Goal: Communication & Community: Answer question/provide support

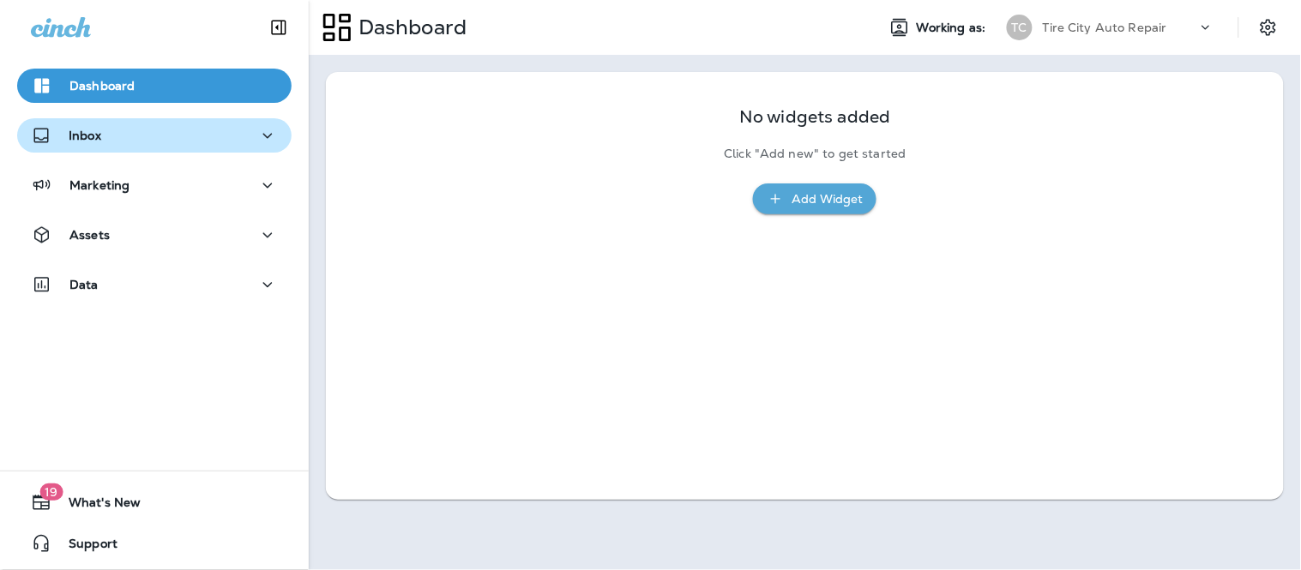
click at [104, 148] on button "Inbox" at bounding box center [154, 135] width 274 height 34
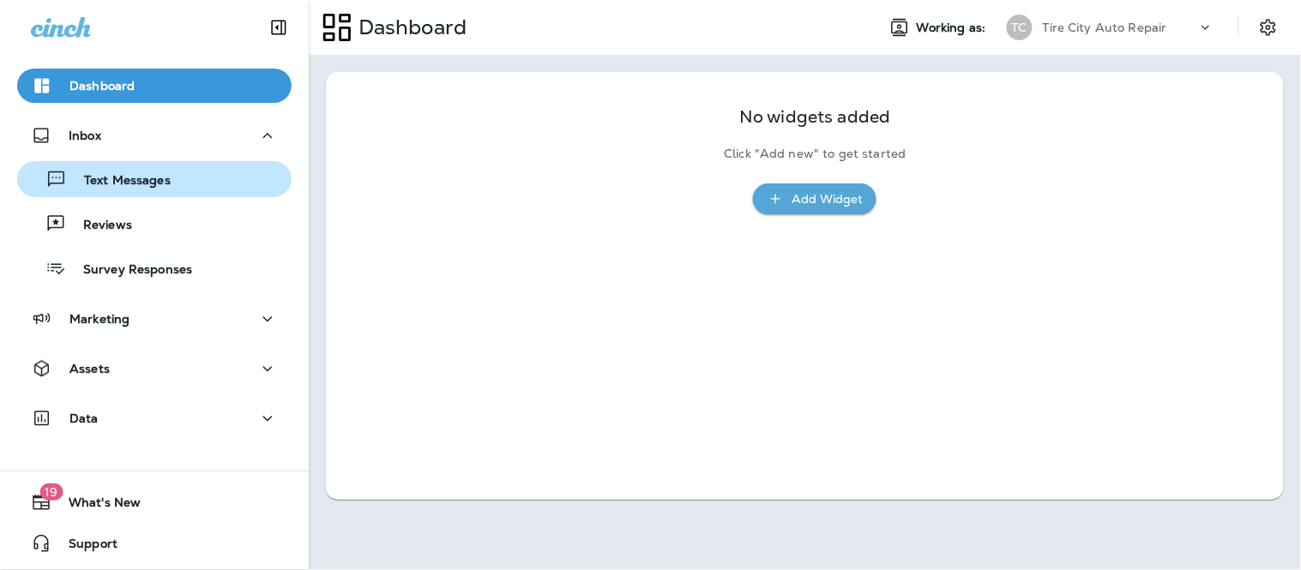
click at [117, 178] on p "Text Messages" at bounding box center [119, 181] width 104 height 16
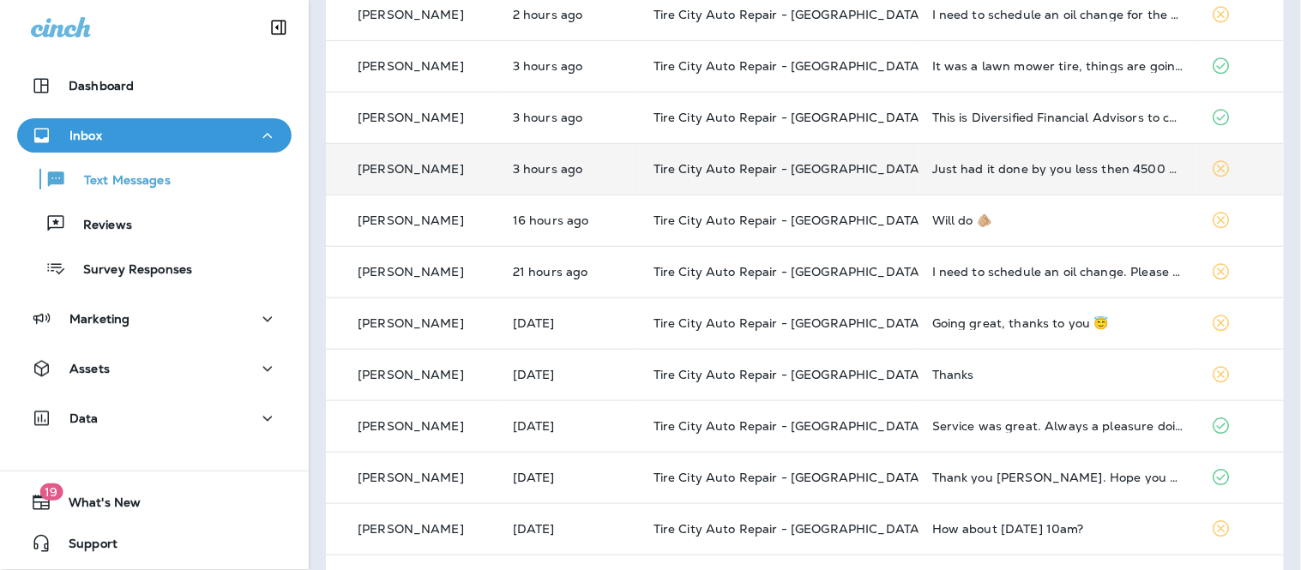
scroll to position [286, 0]
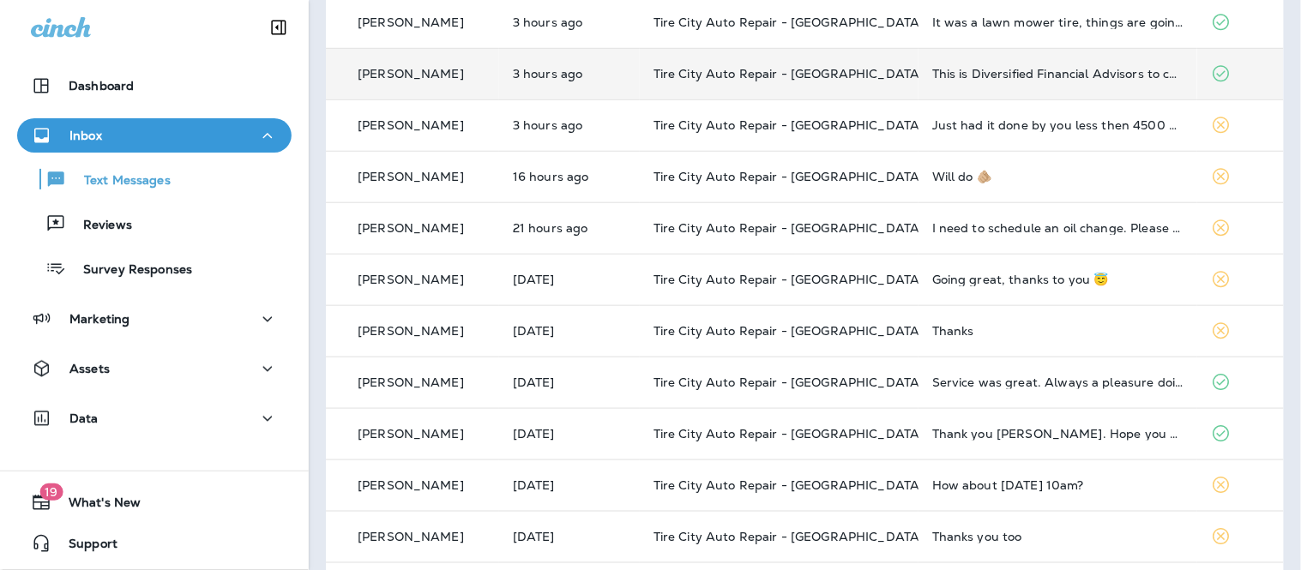
click at [982, 86] on td "This is Diversified Financial Advisors to confirm your consent to receive texts…" at bounding box center [1057, 73] width 279 height 51
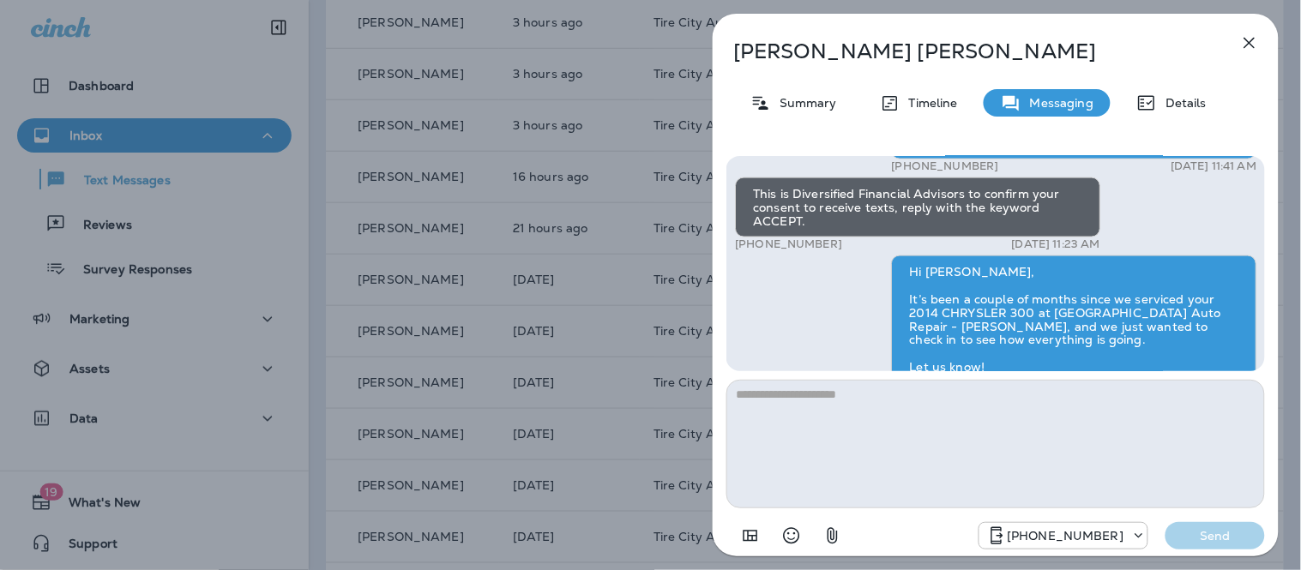
scroll to position [-95, 0]
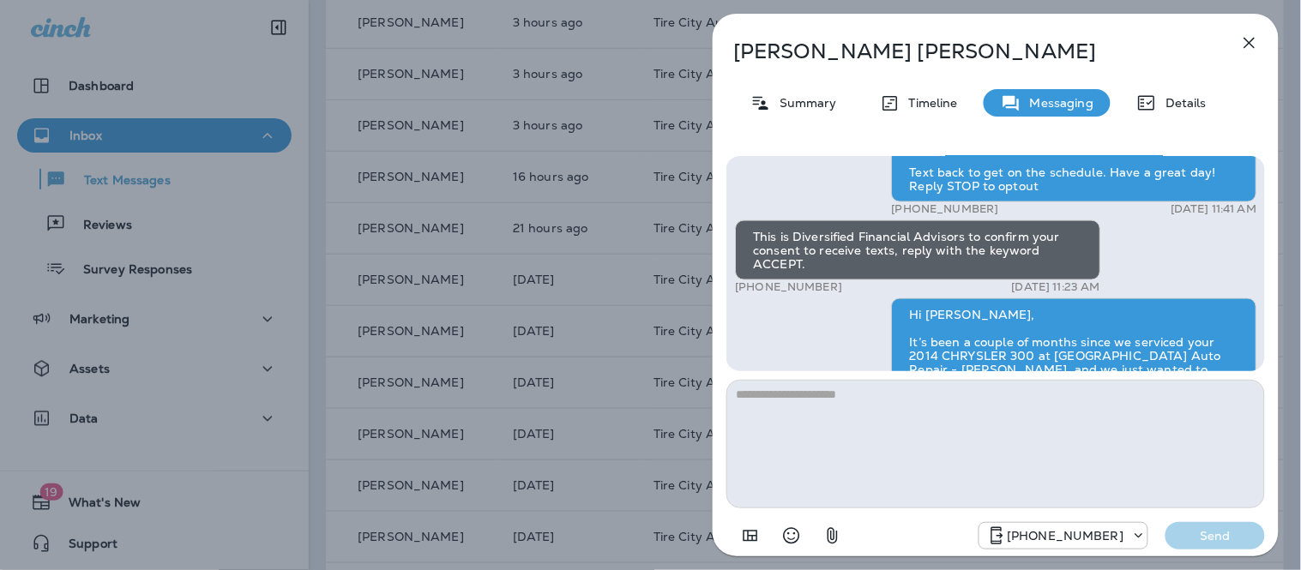
click at [1245, 45] on icon "button" at bounding box center [1249, 43] width 21 height 21
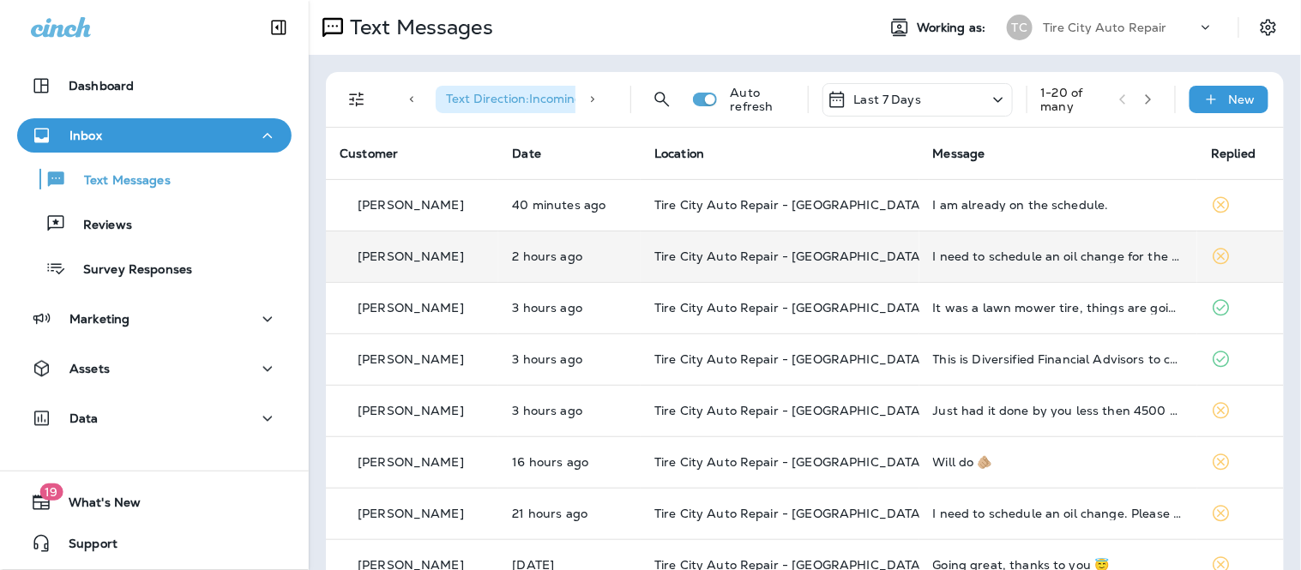
click at [978, 264] on td "I need to schedule an oil change for the mustang" at bounding box center [1058, 256] width 279 height 51
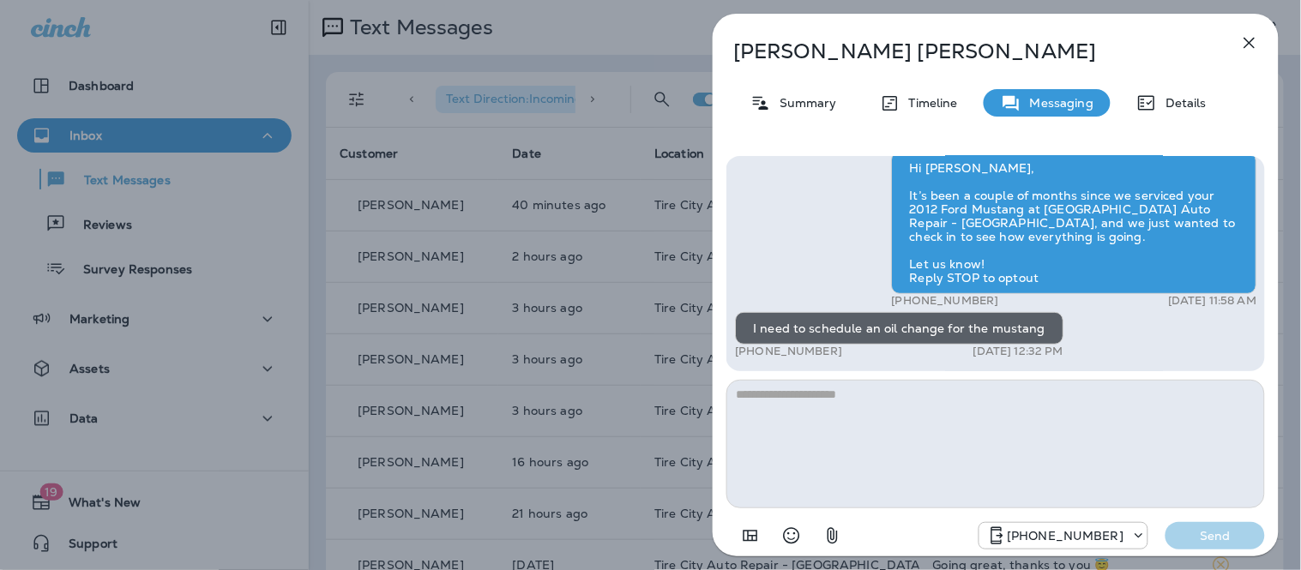
click at [906, 450] on textarea at bounding box center [995, 444] width 539 height 129
type textarea "**********"
click at [1211, 545] on button "Send" at bounding box center [1214, 535] width 99 height 27
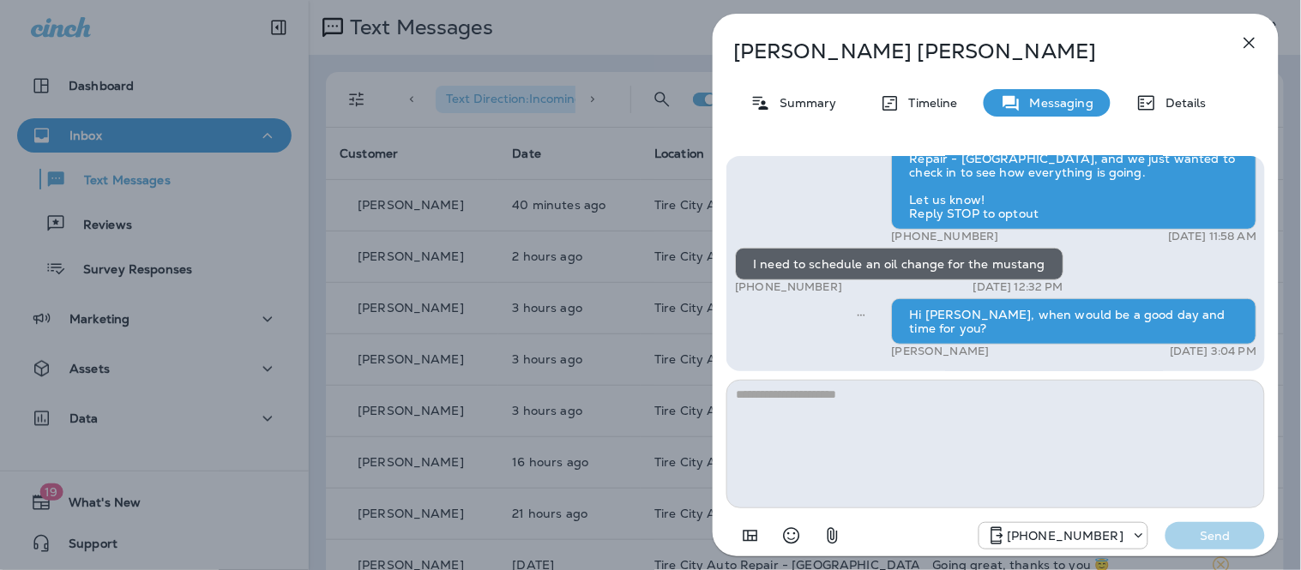
click at [1241, 39] on icon "button" at bounding box center [1249, 43] width 21 height 21
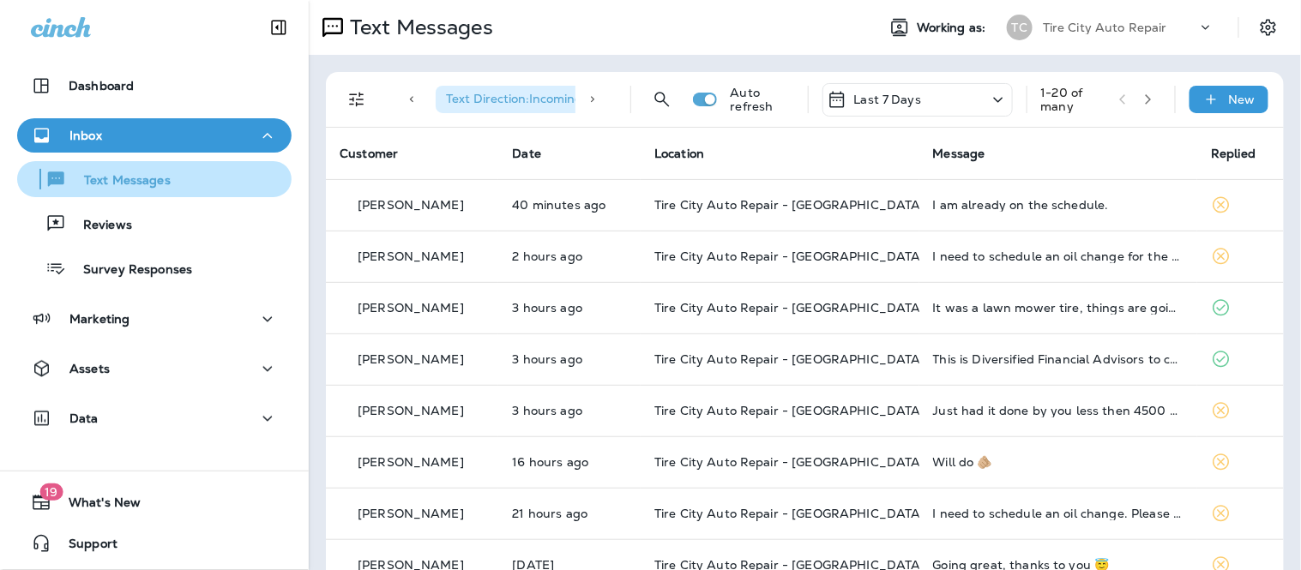
click at [123, 173] on p "Text Messages" at bounding box center [119, 181] width 104 height 16
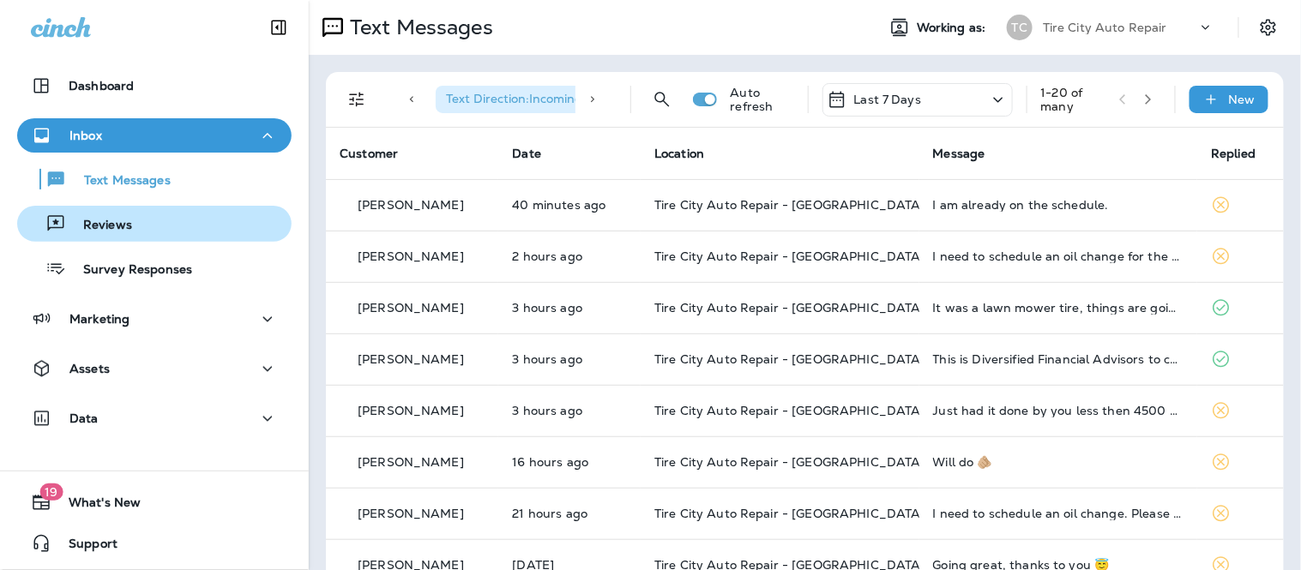
click at [117, 221] on p "Reviews" at bounding box center [99, 226] width 66 height 16
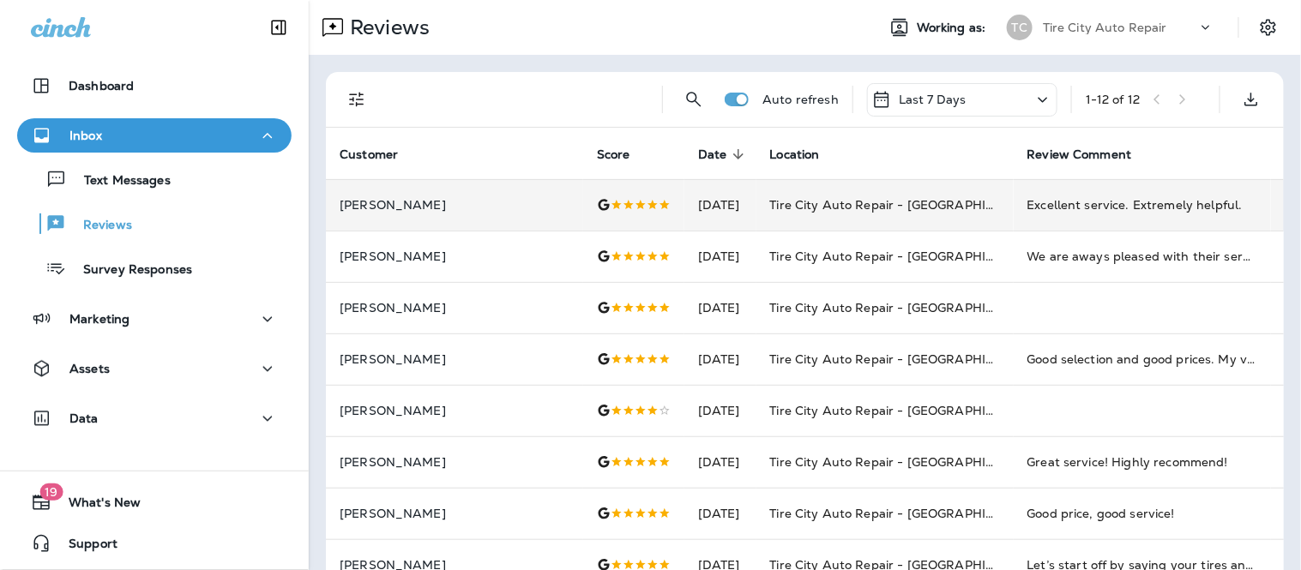
click at [870, 193] on td "Tire City Auto Repair - [GEOGRAPHIC_DATA]" at bounding box center [884, 204] width 257 height 51
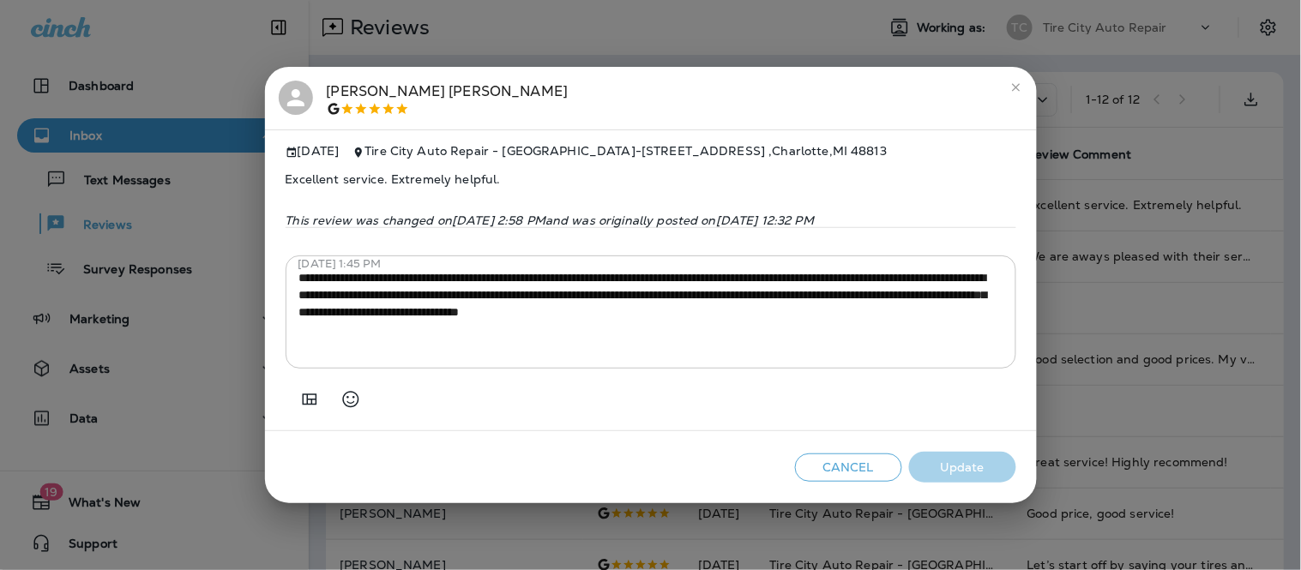
click at [1015, 83] on icon "close" at bounding box center [1016, 87] width 8 height 8
